Goal: Navigation & Orientation: Find specific page/section

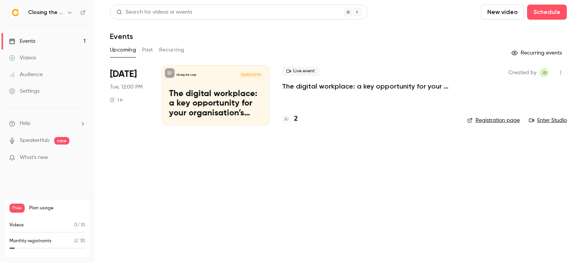
click at [300, 89] on p "The digital workplace: a key opportunity for your organisation’s green strategy" at bounding box center [368, 86] width 173 height 9
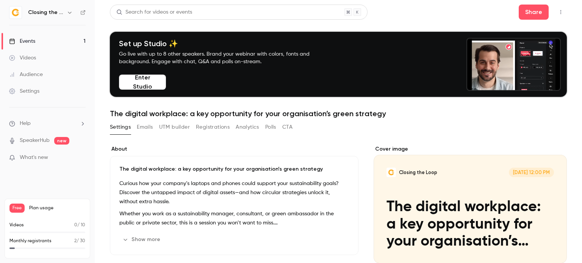
click at [560, 12] on button "button" at bounding box center [561, 12] width 12 height 12
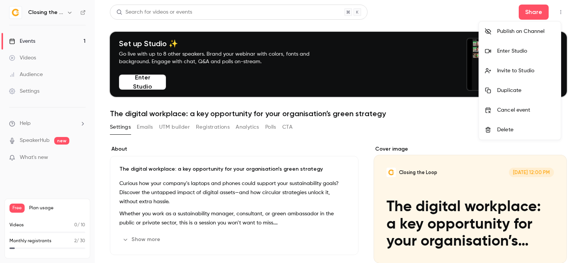
click at [517, 52] on div "Enter Studio" at bounding box center [526, 51] width 58 height 8
